Goal: Navigation & Orientation: Find specific page/section

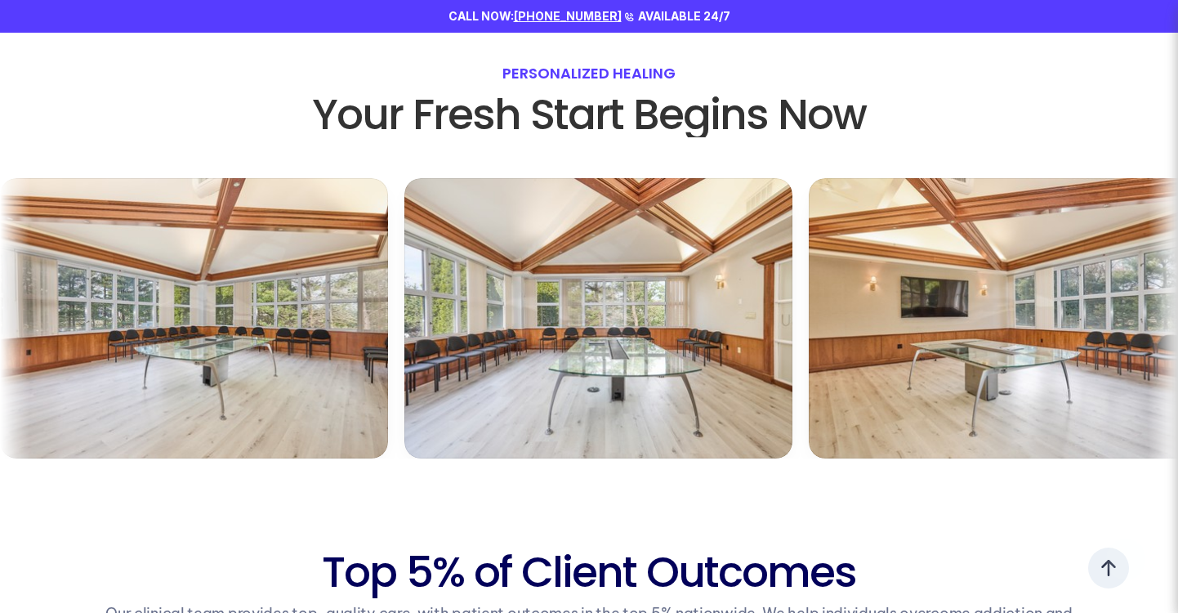
scroll to position [859, 0]
